Goal: Task Accomplishment & Management: Use online tool/utility

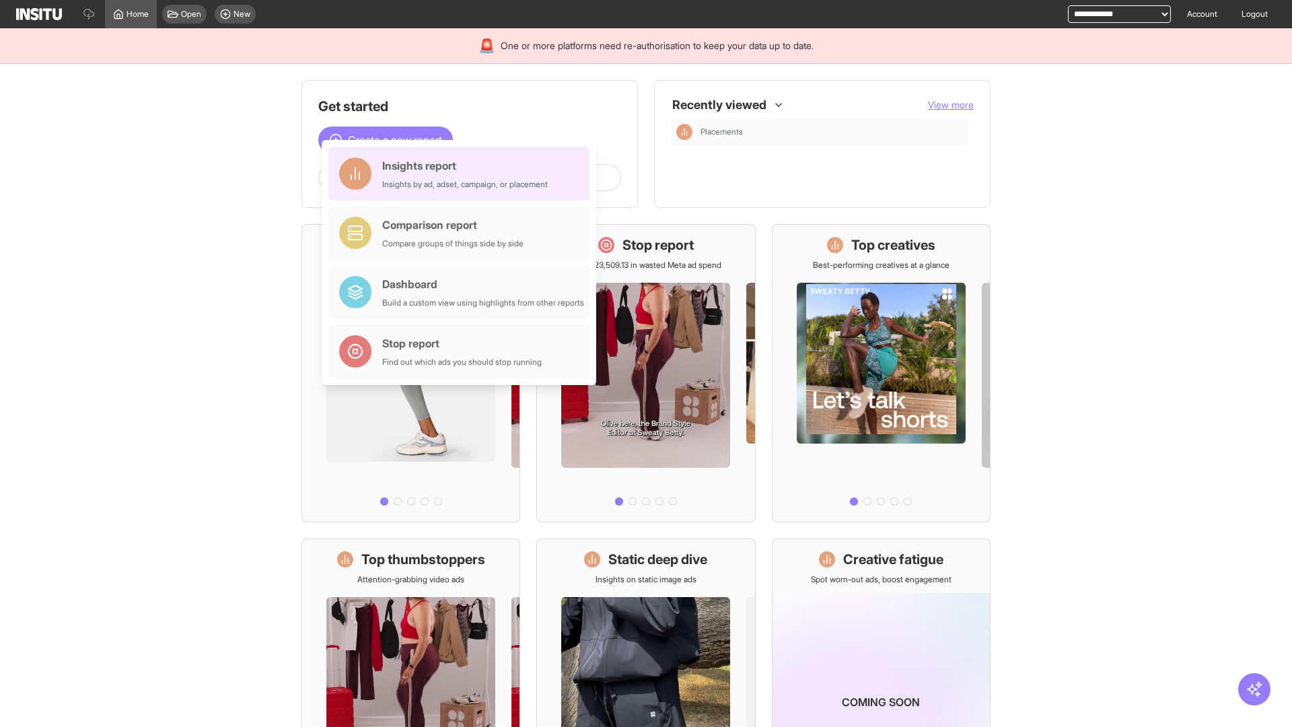
click at [462, 174] on div "Insights report Insights by ad, adset, campaign, or placement" at bounding box center [465, 173] width 166 height 32
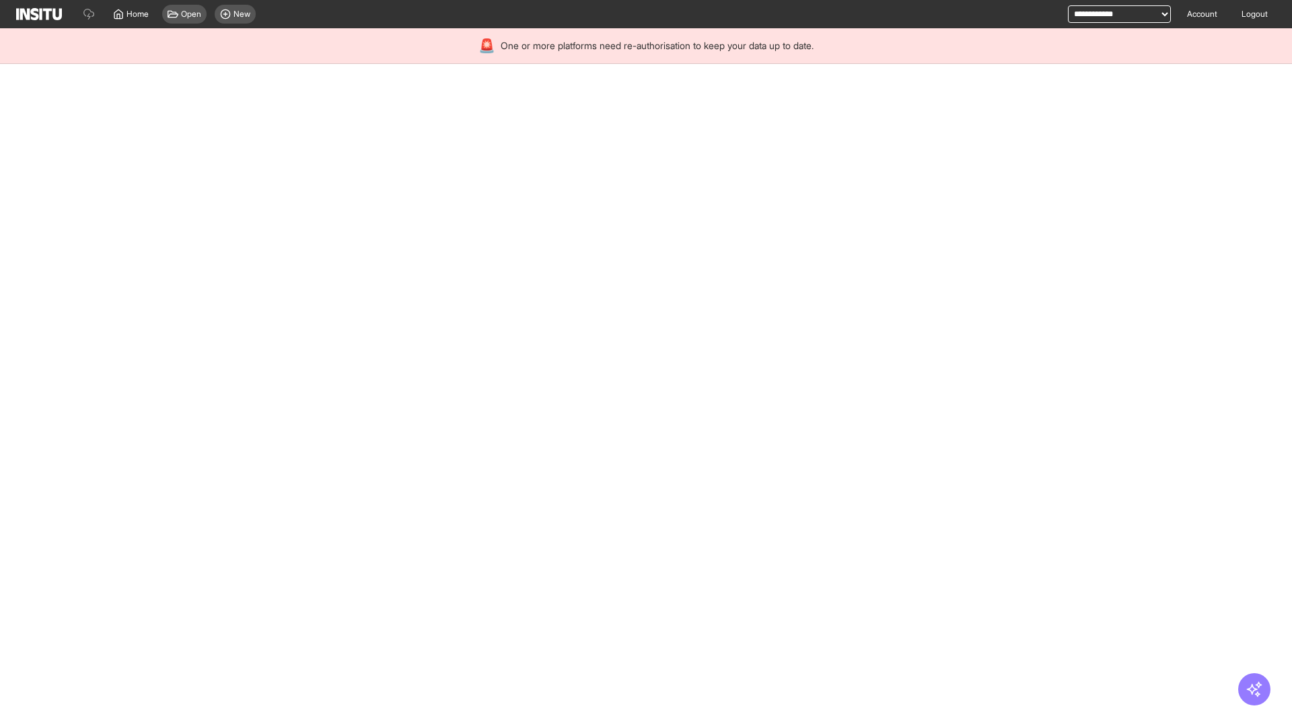
select select "**"
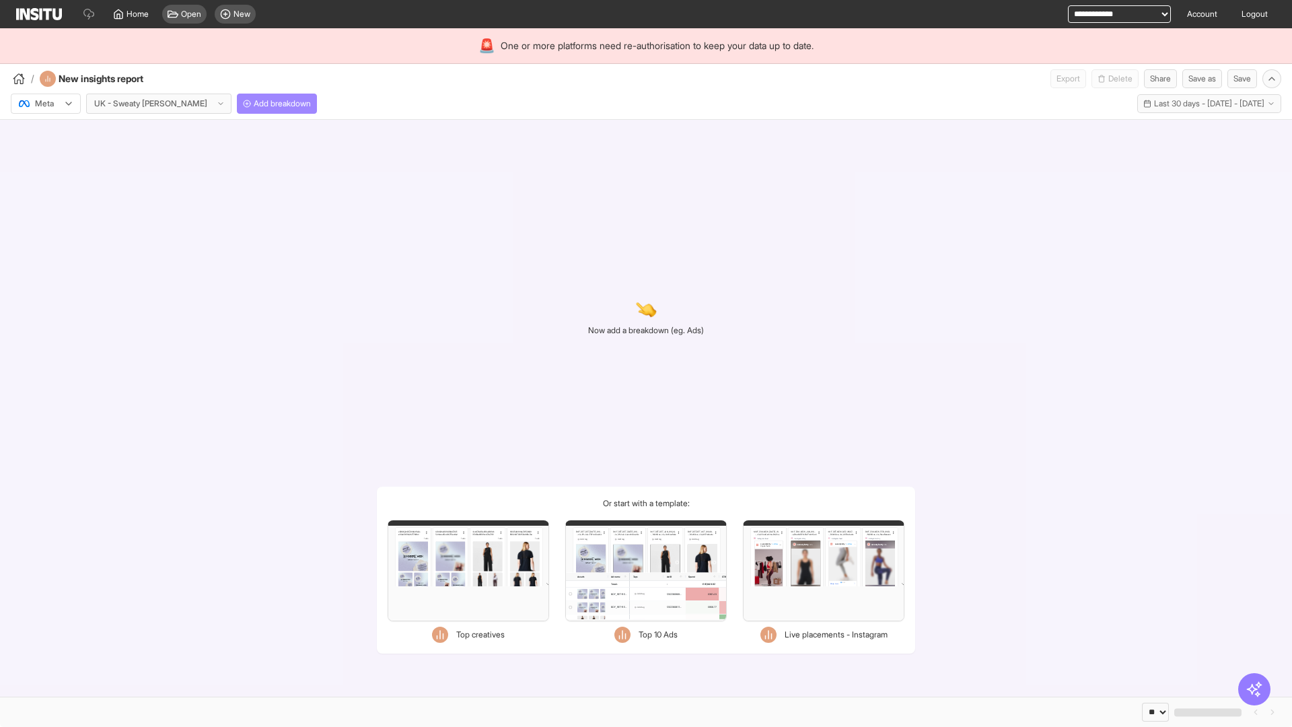
click at [254, 104] on span "Add breakdown" at bounding box center [282, 103] width 57 height 11
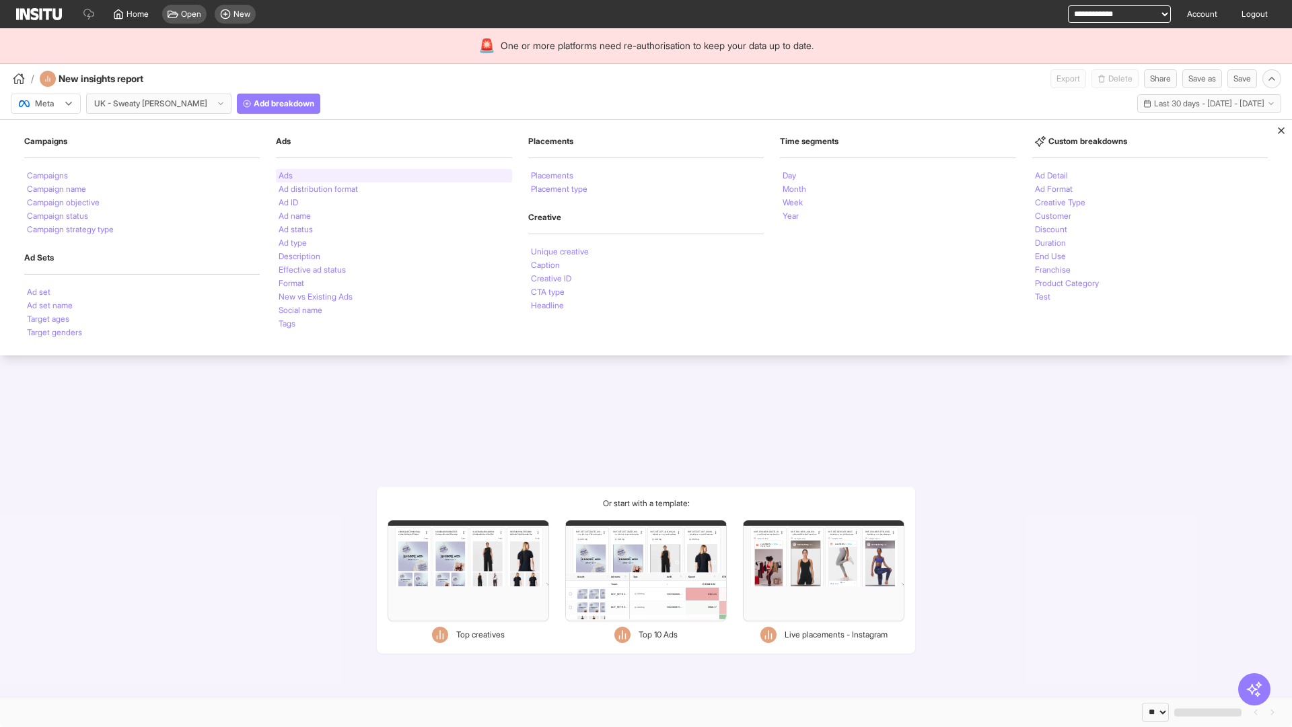
click at [285, 176] on li "Ads" at bounding box center [286, 176] width 14 height 8
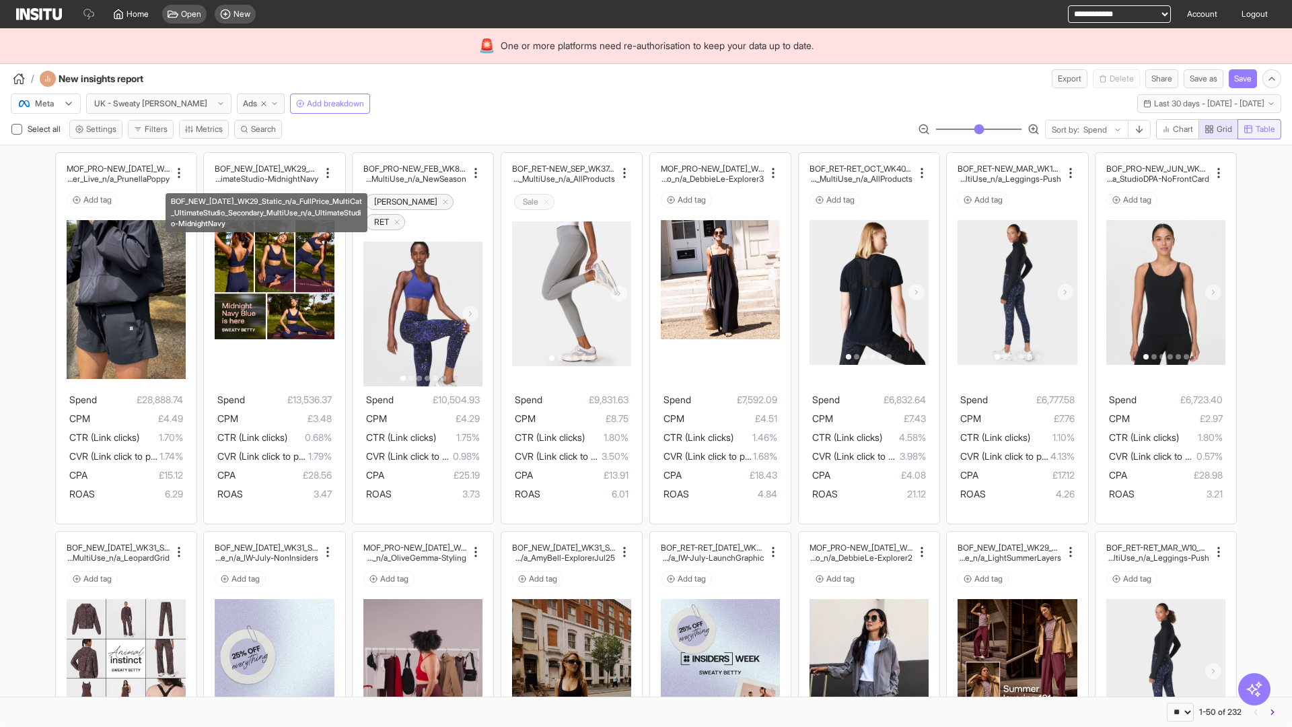
click at [1258, 129] on span "Table" at bounding box center [1266, 129] width 20 height 11
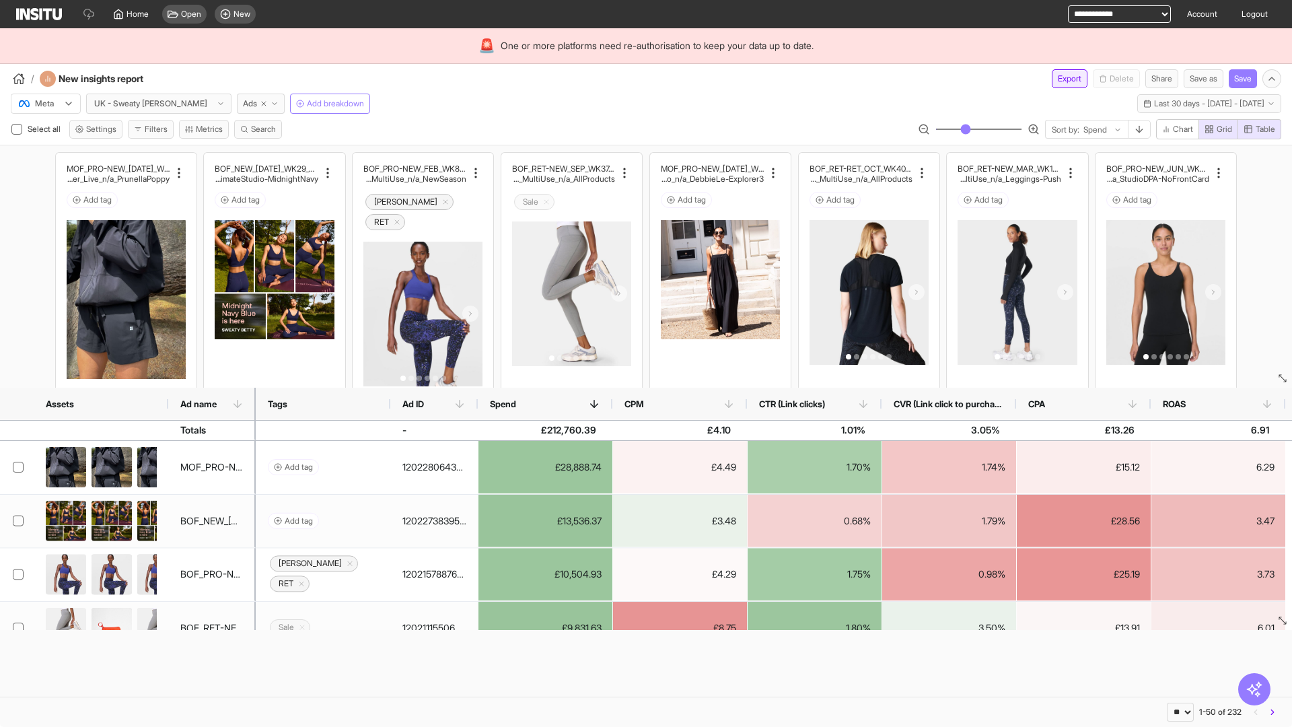
click at [1061, 79] on button "Export" at bounding box center [1070, 78] width 36 height 19
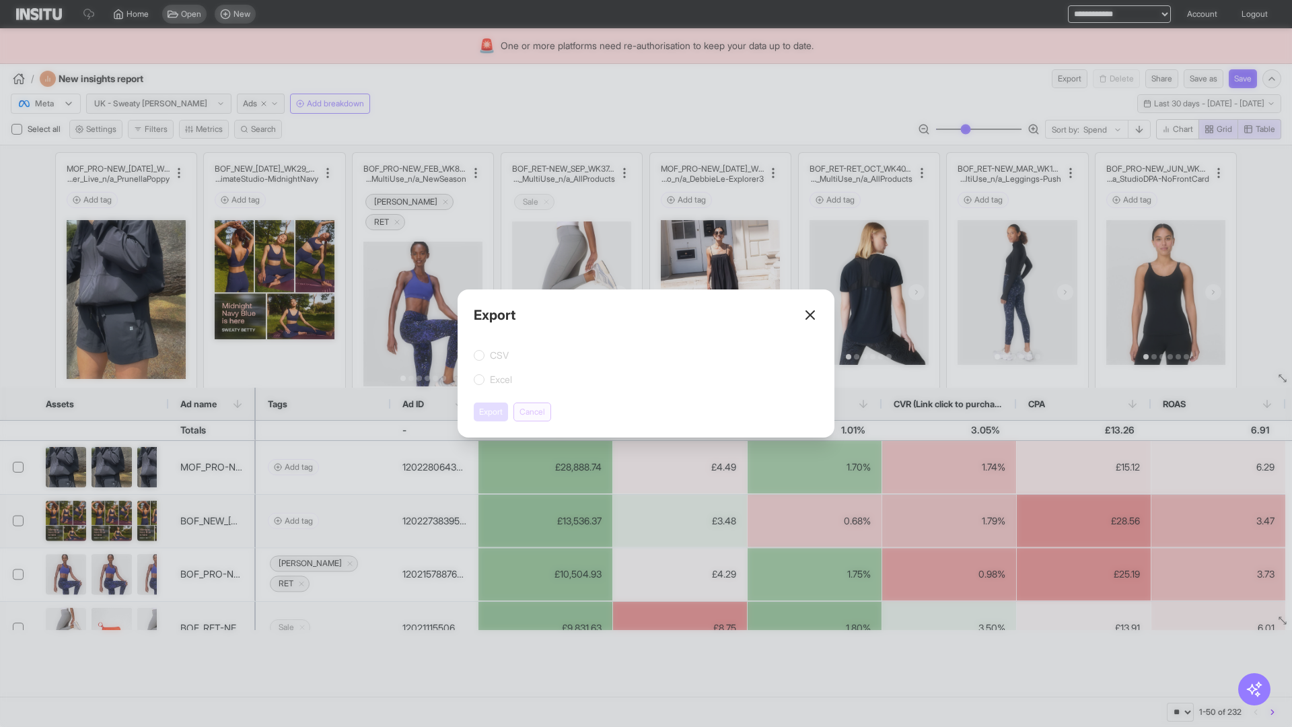
click at [534, 412] on button "Cancel" at bounding box center [532, 411] width 38 height 19
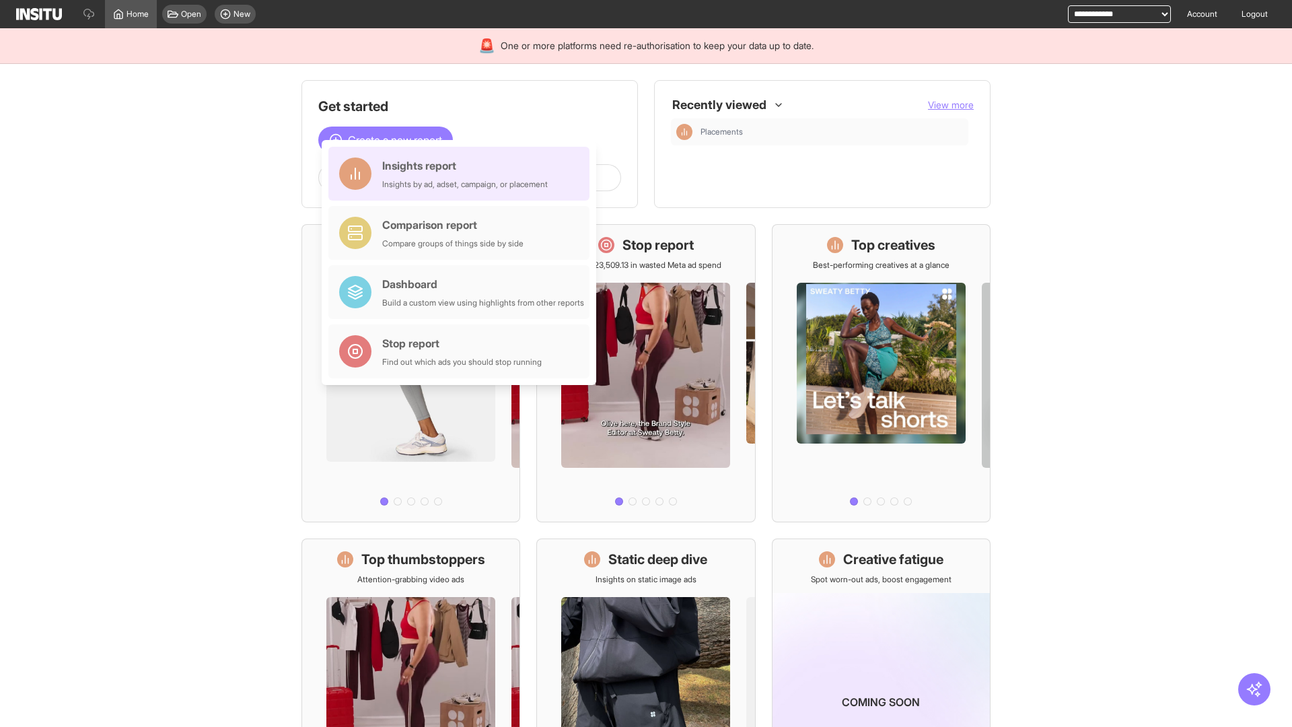
click at [462, 174] on div "Insights report Insights by ad, adset, campaign, or placement" at bounding box center [465, 173] width 166 height 32
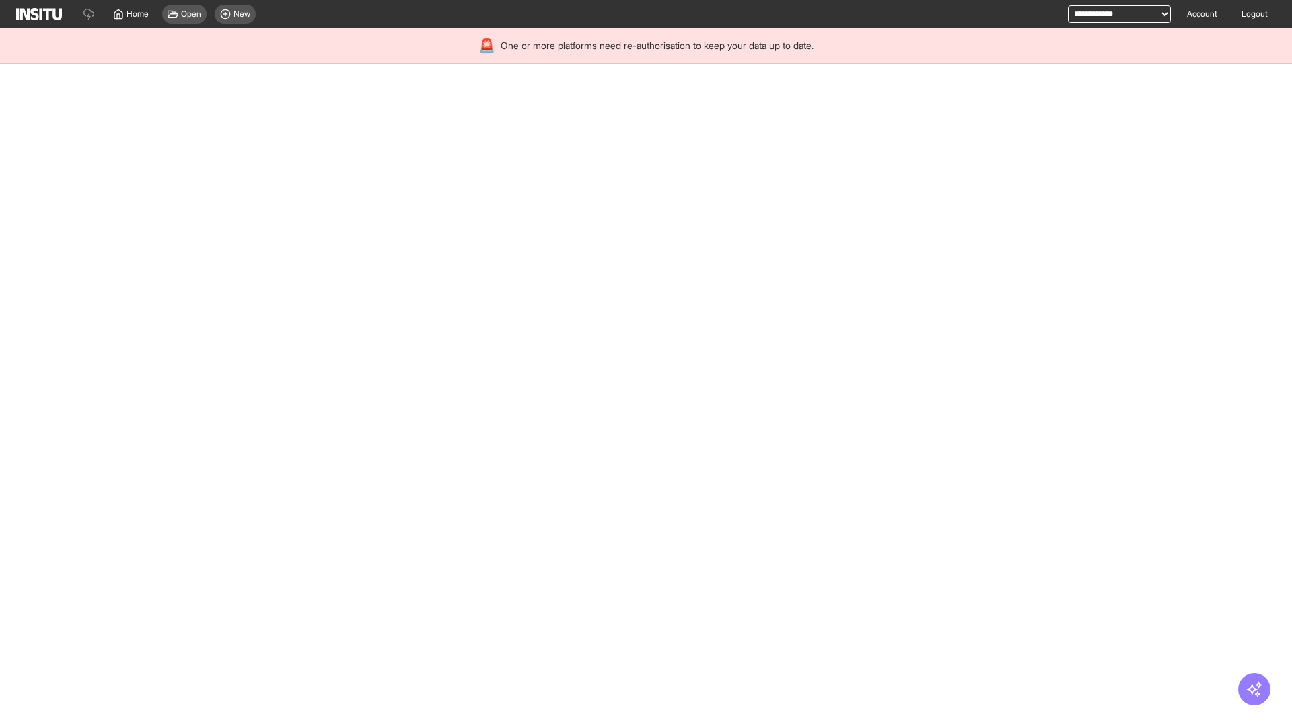
select select "**"
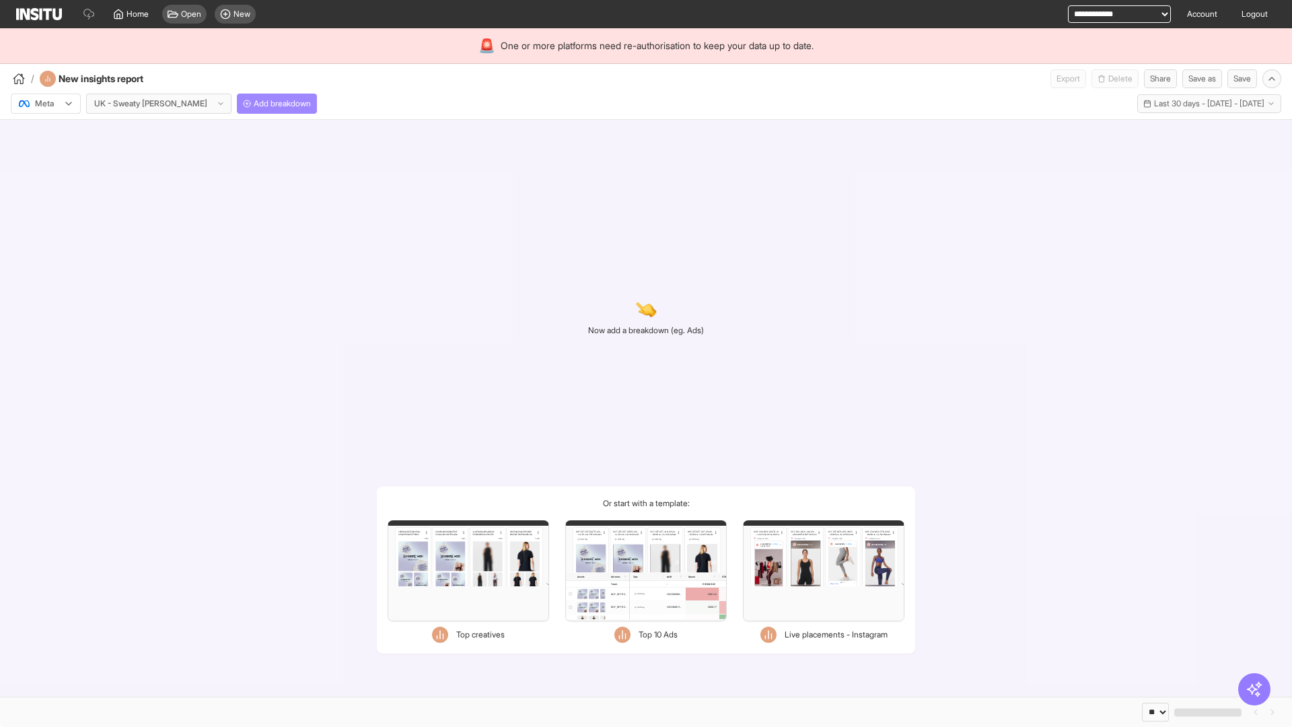
click at [254, 104] on span "Add breakdown" at bounding box center [282, 103] width 57 height 11
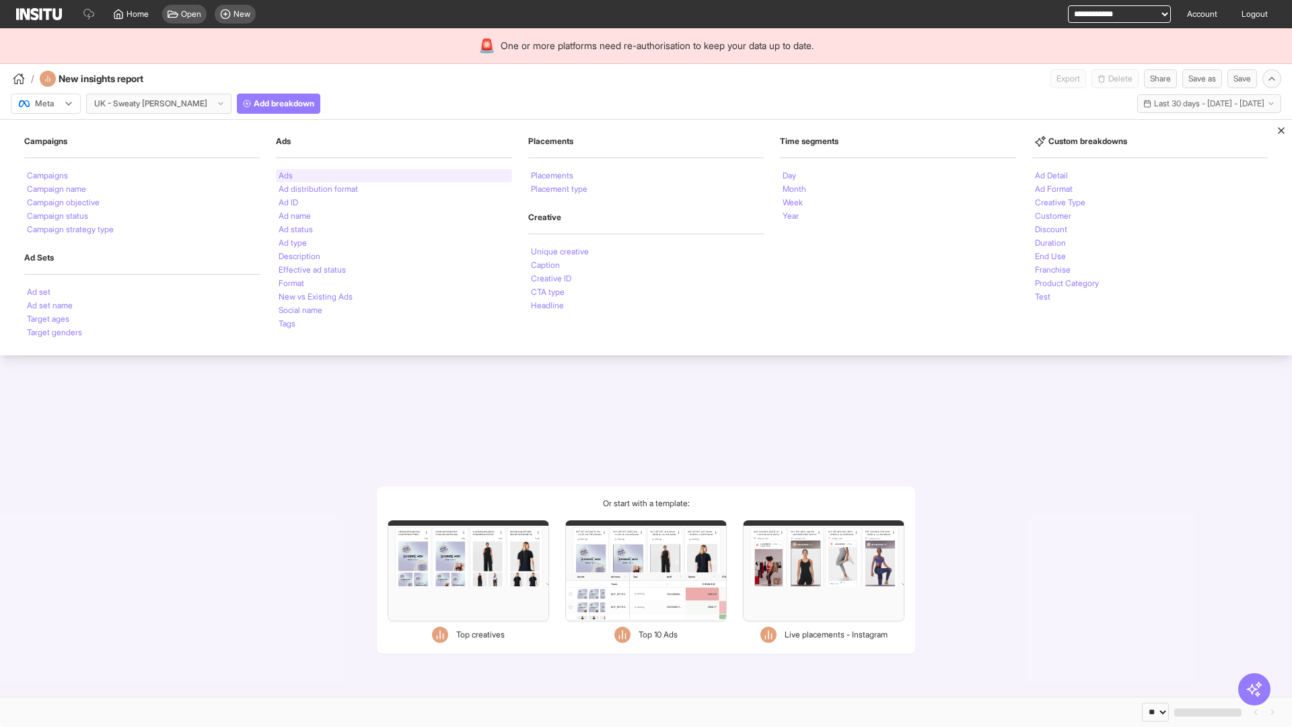
click at [285, 176] on li "Ads" at bounding box center [286, 176] width 14 height 8
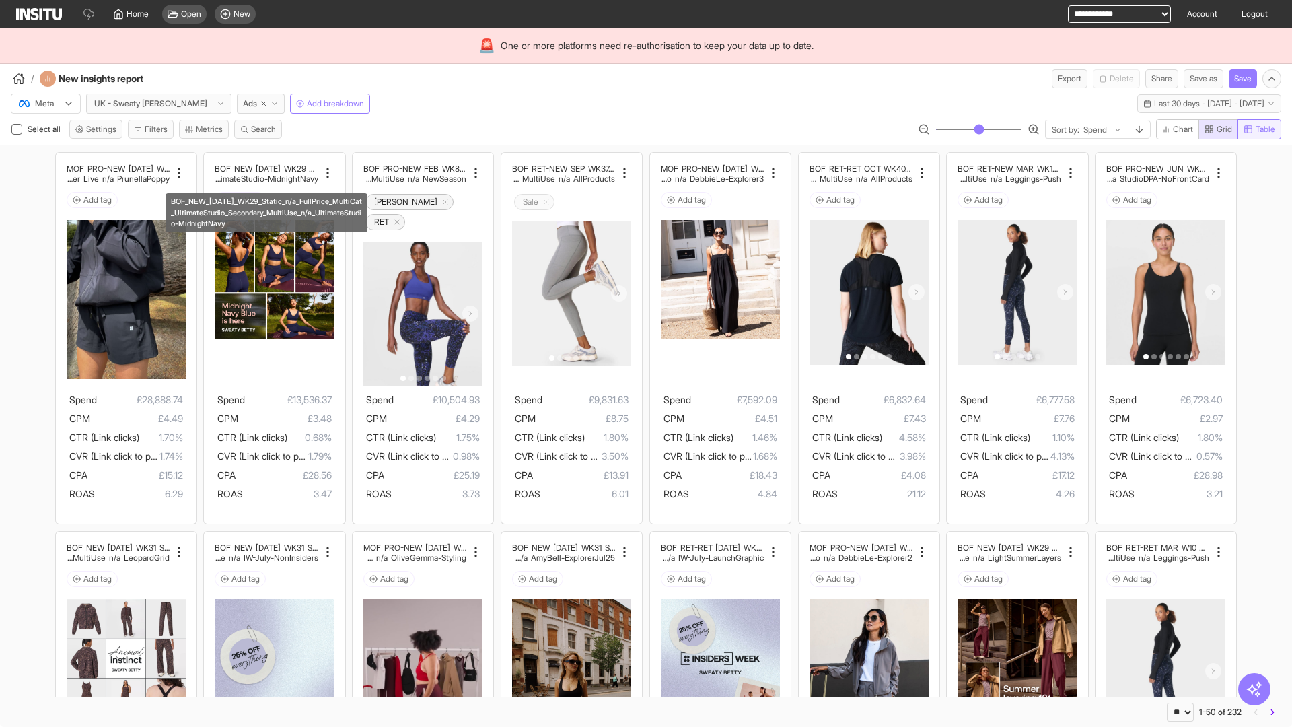
click at [1258, 129] on span "Table" at bounding box center [1266, 129] width 20 height 11
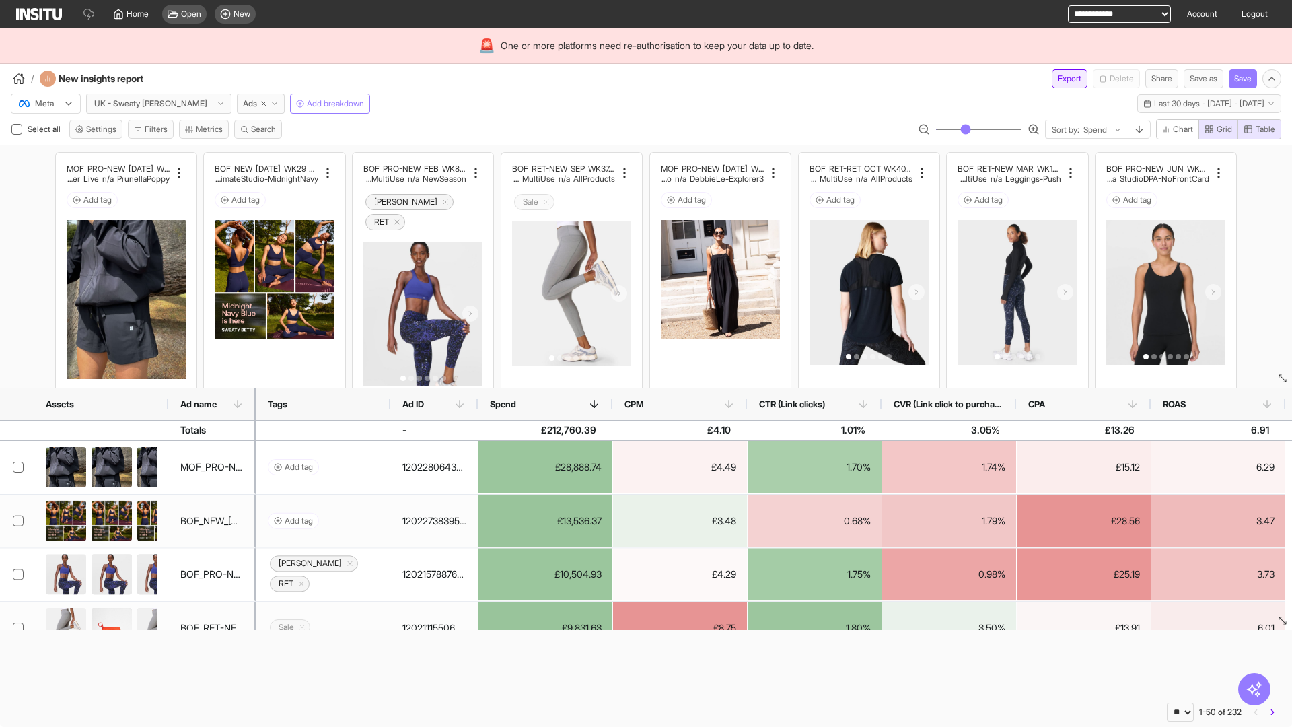
click at [1061, 79] on button "Export" at bounding box center [1070, 78] width 36 height 19
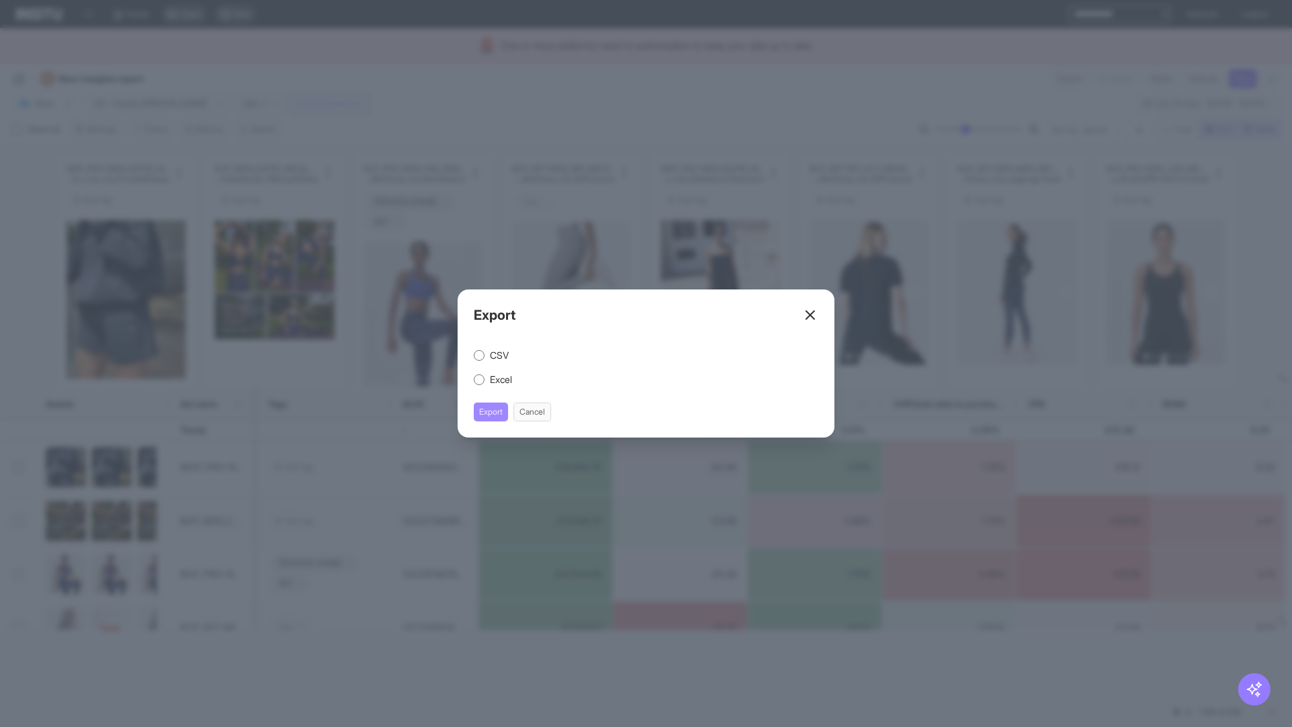
click at [491, 412] on button "Export" at bounding box center [491, 411] width 34 height 19
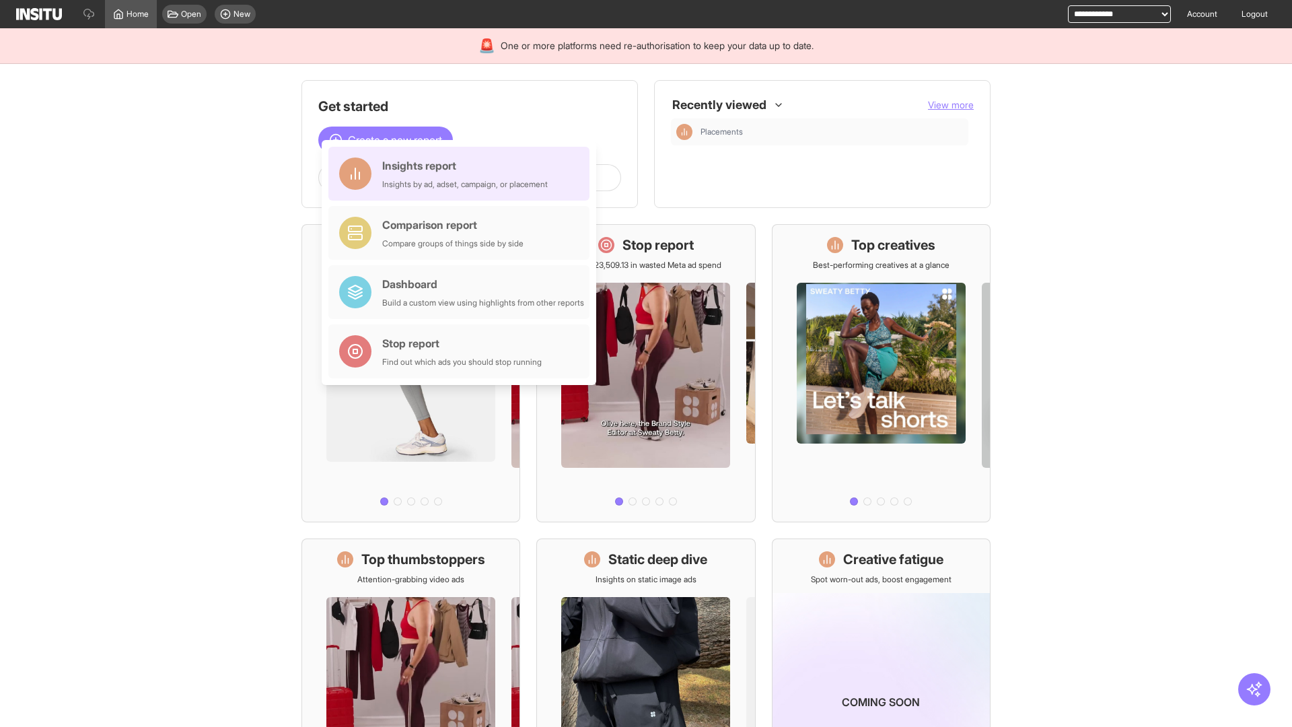
click at [462, 174] on div "Insights report Insights by ad, adset, campaign, or placement" at bounding box center [465, 173] width 166 height 32
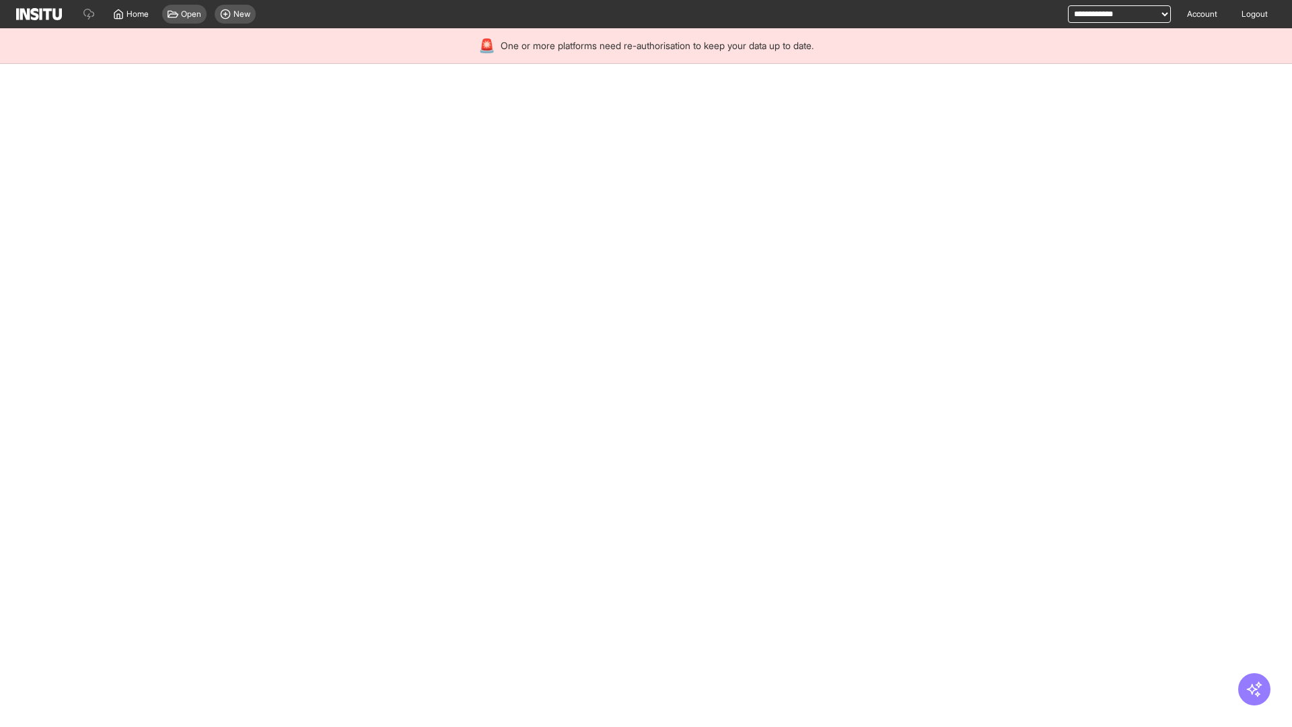
select select "**"
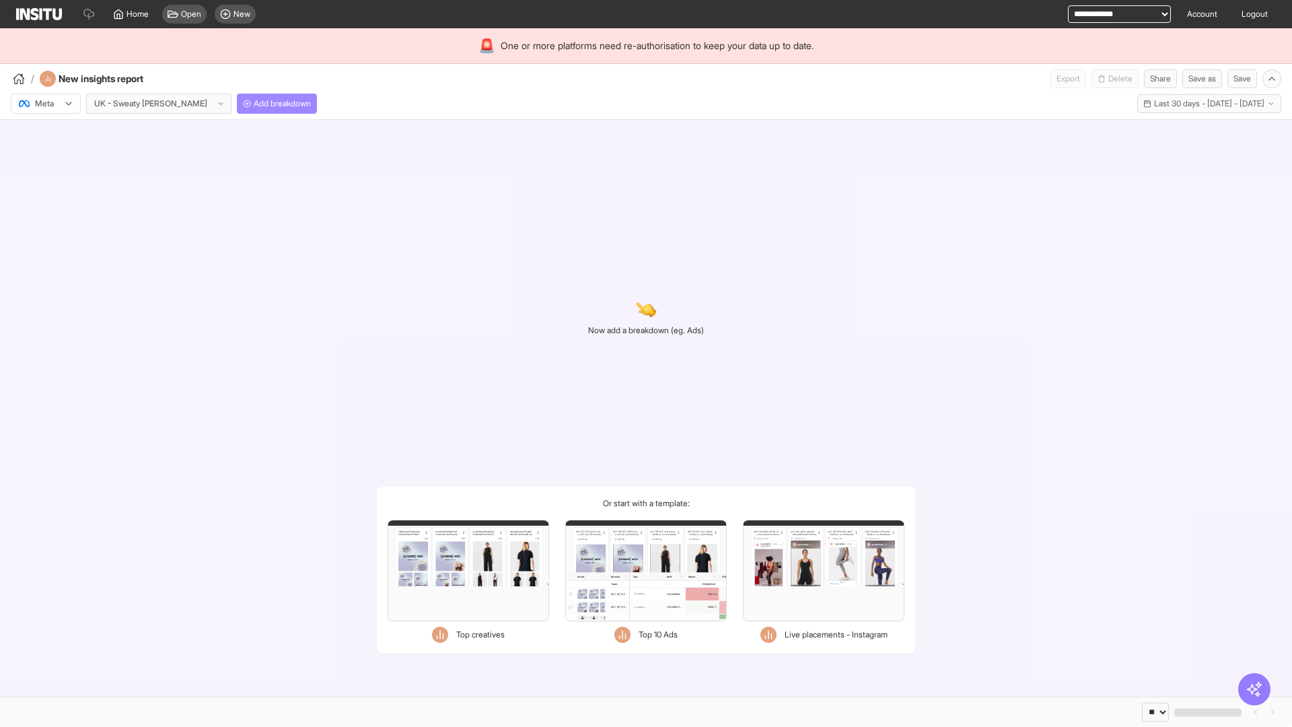
click at [254, 104] on span "Add breakdown" at bounding box center [282, 103] width 57 height 11
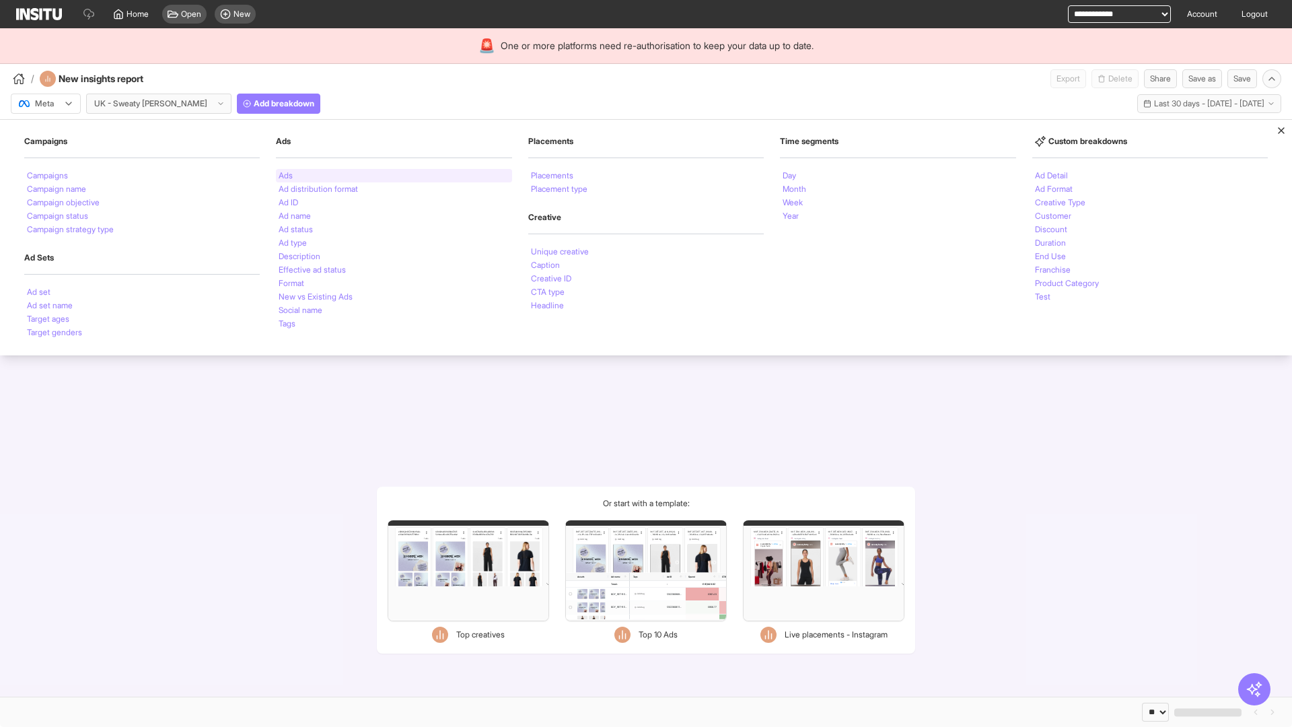
click at [285, 176] on li "Ads" at bounding box center [286, 176] width 14 height 8
